Goal: Task Accomplishment & Management: Manage account settings

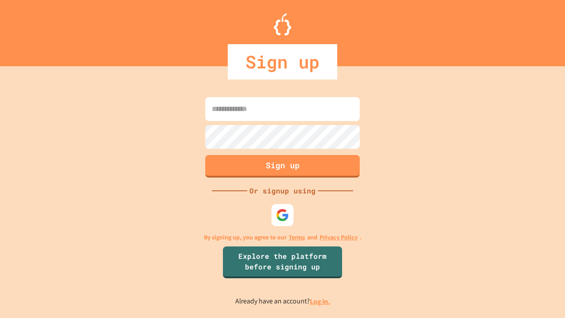
click at [320, 301] on link "Log in." at bounding box center [320, 300] width 20 height 9
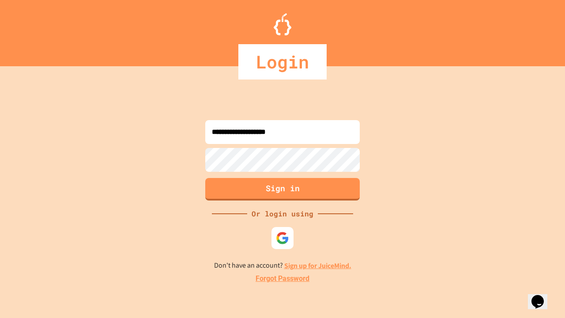
type input "**********"
